Goal: Task Accomplishment & Management: Manage account settings

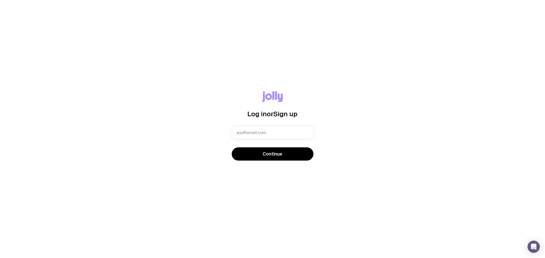
type input "[EMAIL_ADDRESS][DOMAIN_NAME]"
click at [253, 156] on button "Continue" at bounding box center [273, 154] width 82 height 13
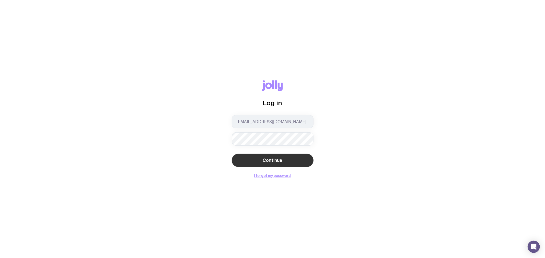
click at [245, 163] on button "Continue" at bounding box center [273, 160] width 82 height 13
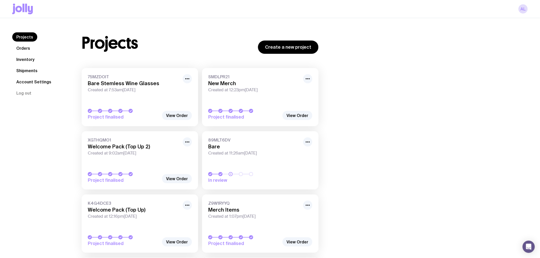
click at [30, 61] on link "Inventory" at bounding box center [25, 59] width 26 height 9
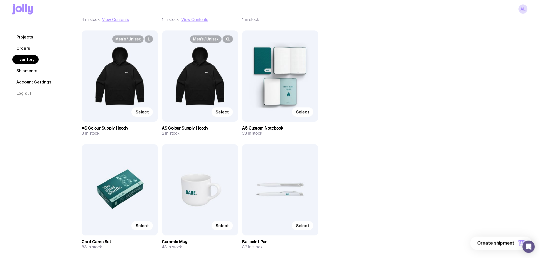
scroll to position [511, 0]
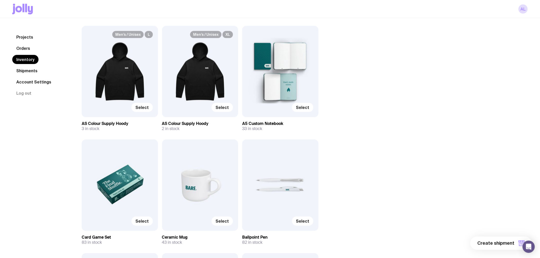
click at [281, 88] on div "Select" at bounding box center [280, 71] width 76 height 91
click at [302, 107] on span "Select" at bounding box center [302, 107] width 13 height 5
click at [0, 0] on input "Select" at bounding box center [0, 0] width 0 height 0
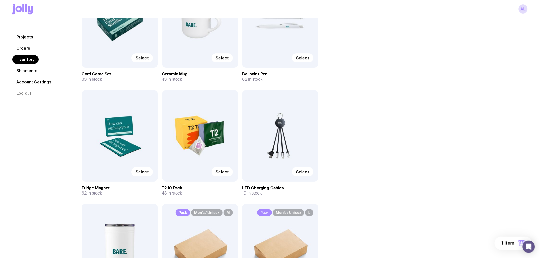
scroll to position [681, 0]
